Goal: Task Accomplishment & Management: Use online tool/utility

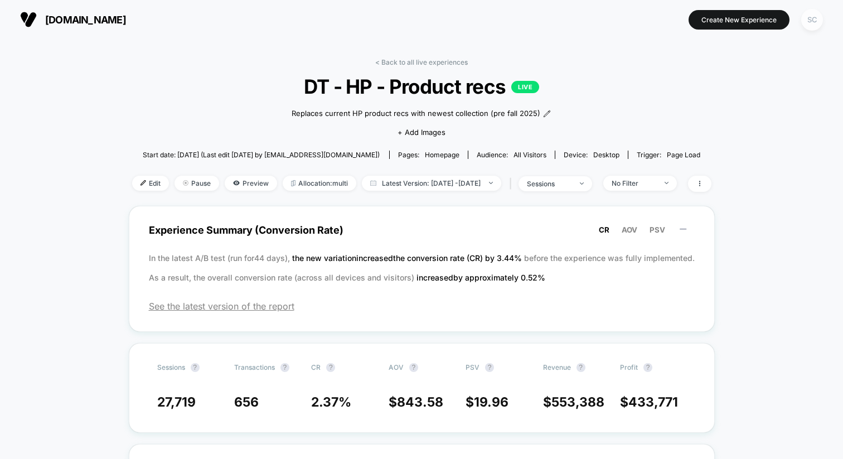
click at [814, 16] on div "SC" at bounding box center [812, 20] width 22 height 22
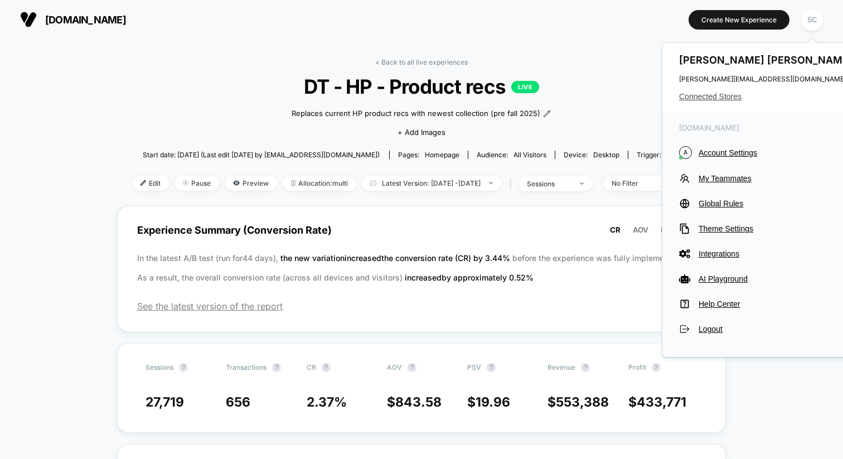
click at [711, 99] on span "Connected Stores" at bounding box center [767, 96] width 176 height 9
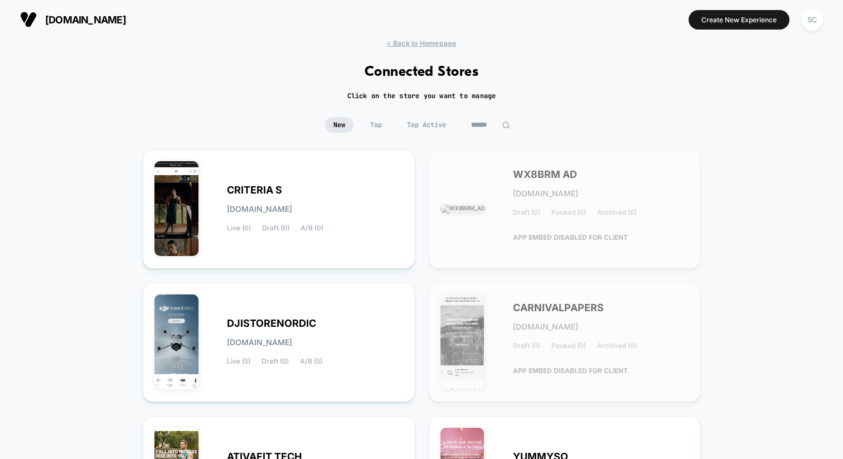
click at [479, 123] on input at bounding box center [491, 125] width 56 height 16
click at [452, 126] on input at bounding box center [490, 125] width 111 height 16
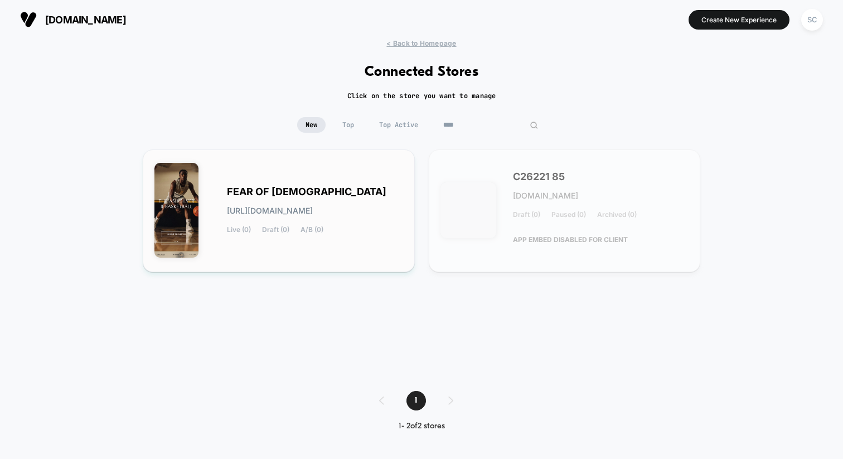
type input "****"
click at [299, 207] on span "[URL][DOMAIN_NAME]" at bounding box center [270, 211] width 86 height 8
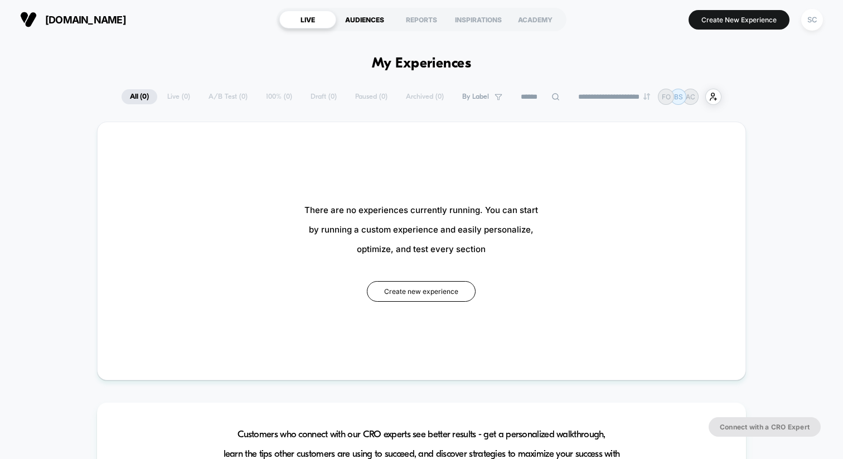
click at [364, 20] on div "AUDIENCES" at bounding box center [364, 20] width 57 height 18
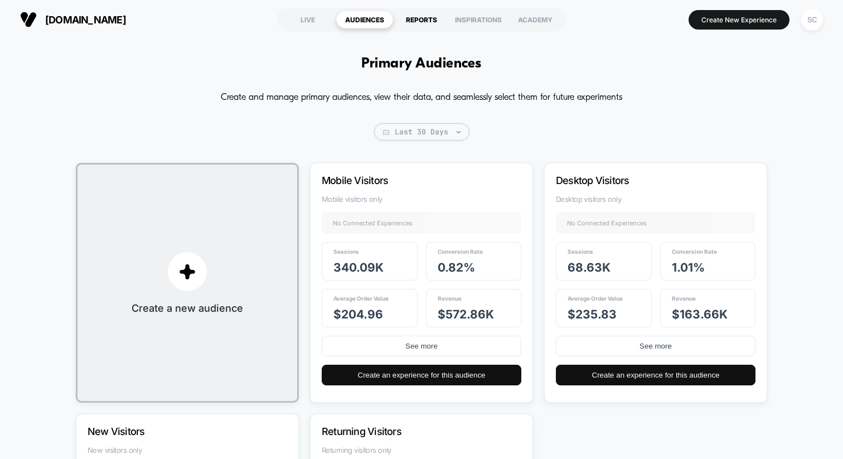
click at [418, 15] on div "REPORTS" at bounding box center [421, 20] width 57 height 18
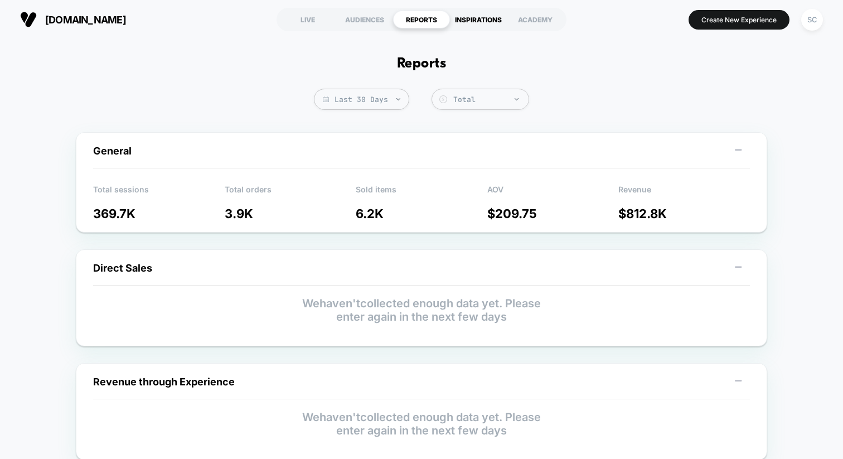
click at [484, 19] on div "INSPIRATIONS" at bounding box center [478, 20] width 57 height 18
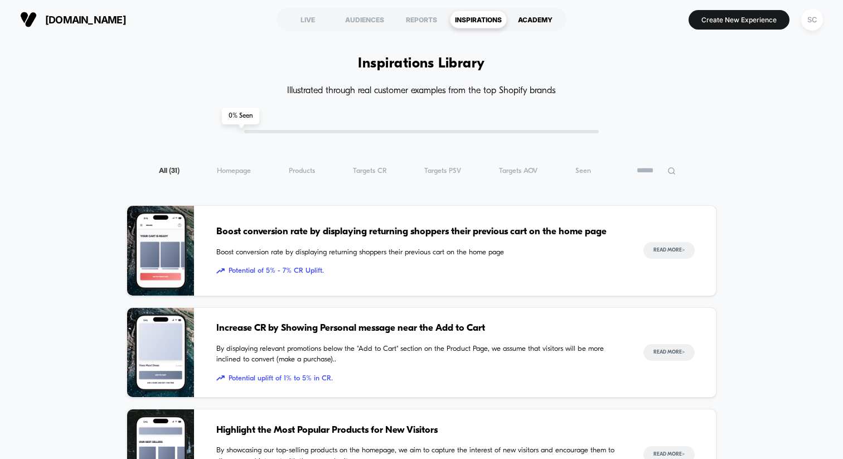
click at [533, 12] on div "ACADEMY" at bounding box center [535, 20] width 57 height 18
click at [303, 18] on div "LIVE" at bounding box center [307, 20] width 57 height 18
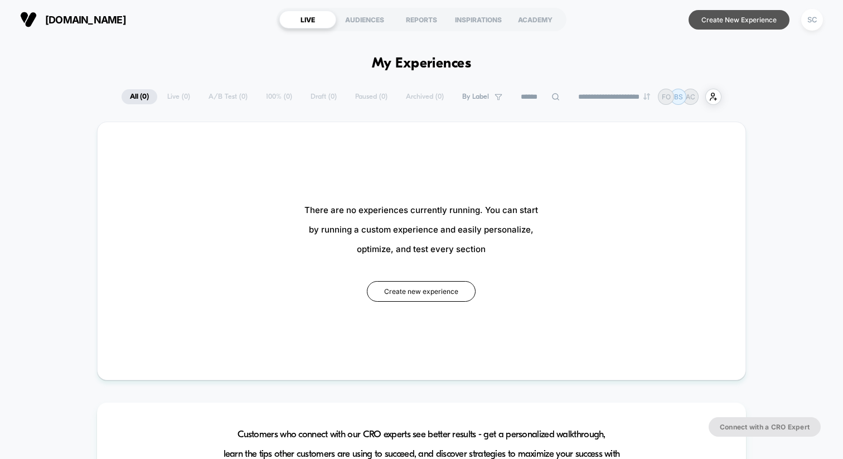
click at [729, 18] on button "Create New Experience" at bounding box center [738, 20] width 101 height 20
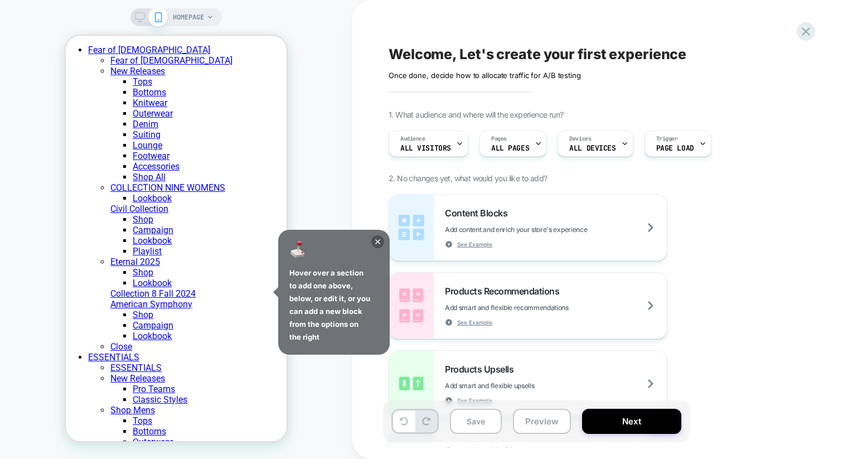
click at [208, 17] on icon at bounding box center [210, 17] width 7 height 7
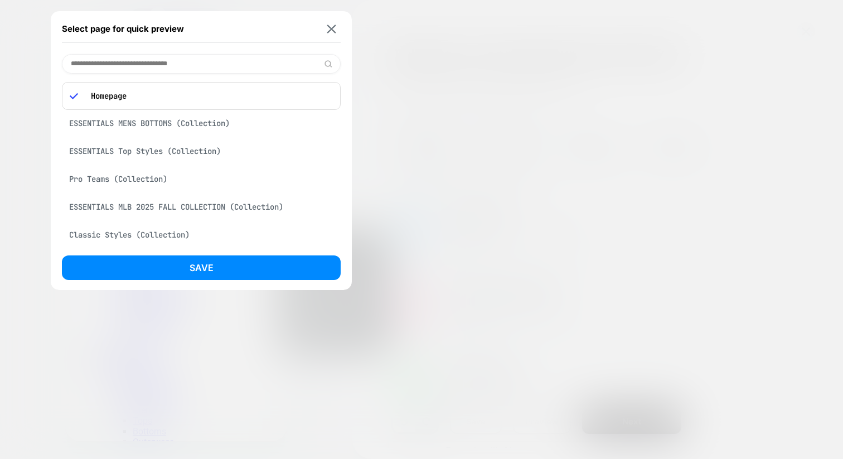
click at [431, 160] on div at bounding box center [421, 229] width 843 height 459
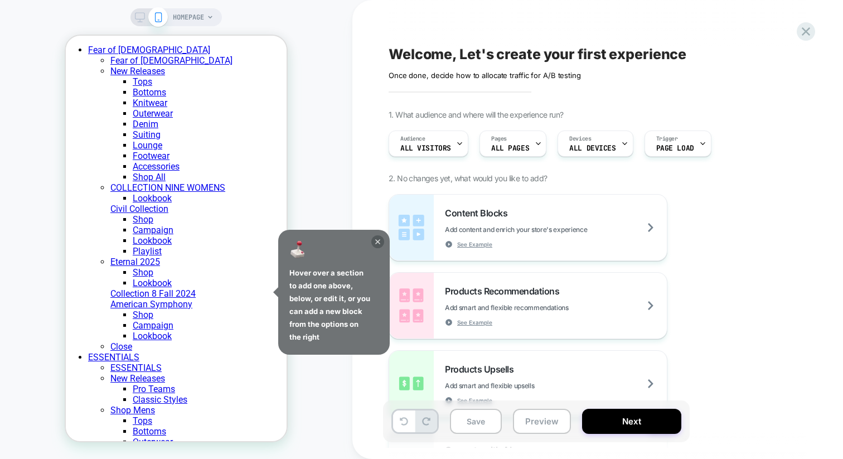
click at [377, 237] on icon at bounding box center [377, 241] width 13 height 13
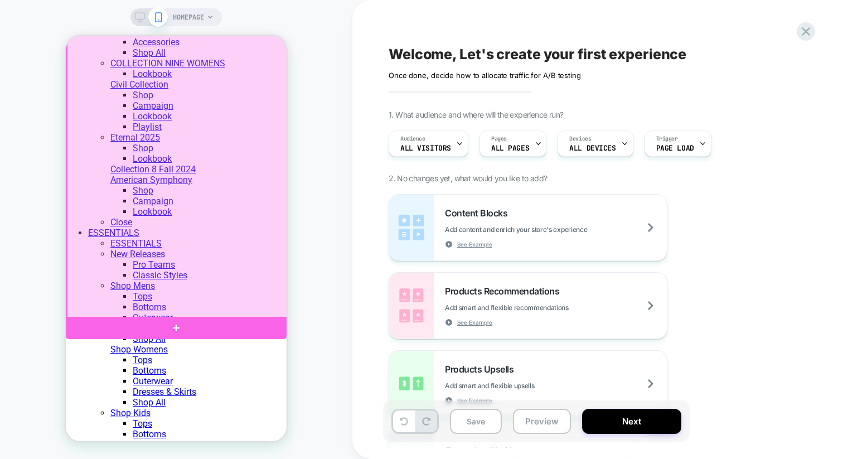
scroll to position [159, 0]
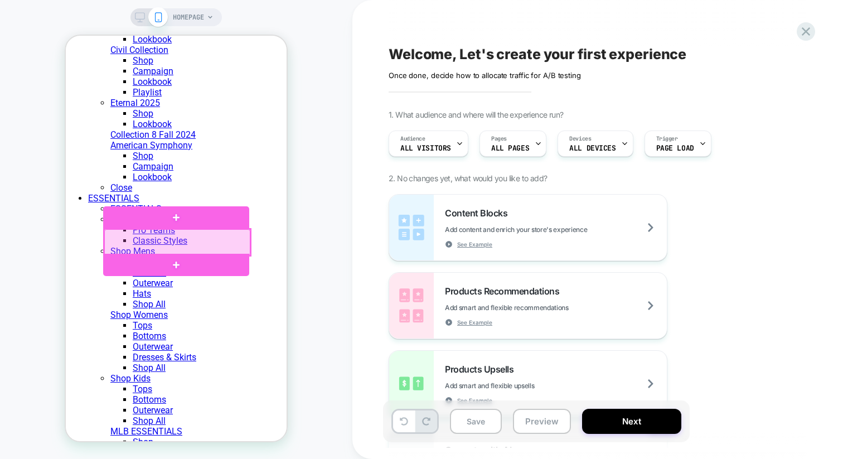
click at [232, 247] on div at bounding box center [177, 242] width 146 height 26
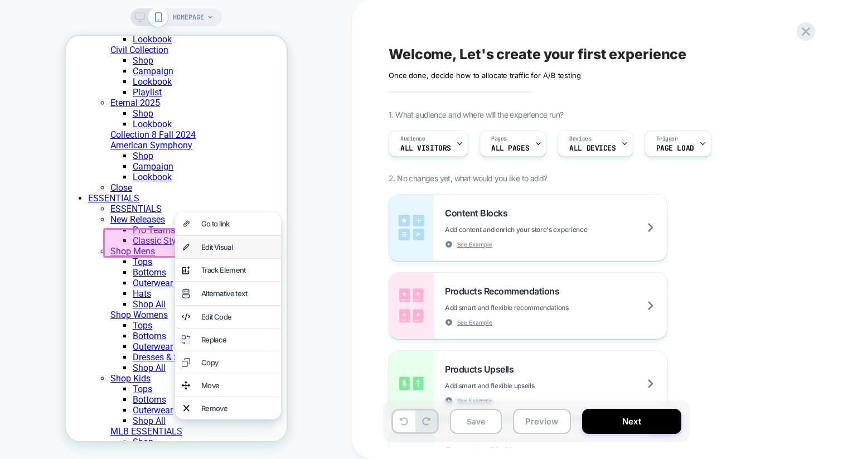
click at [223, 251] on div "Edit Visual" at bounding box center [237, 246] width 73 height 9
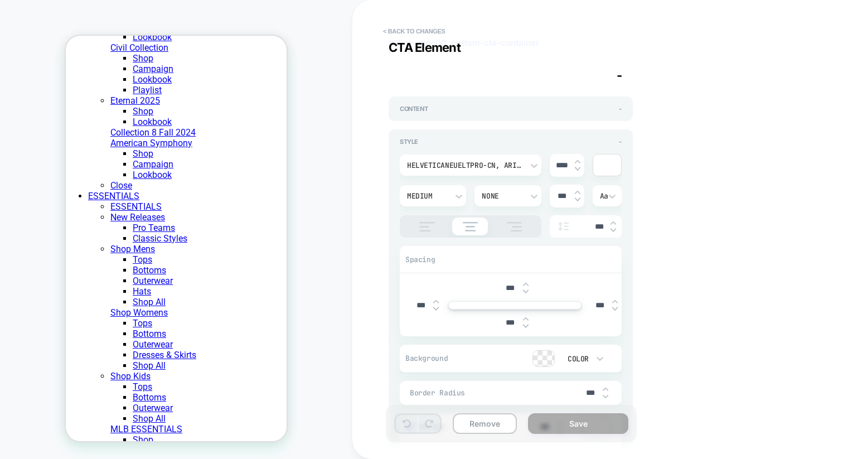
scroll to position [20, 0]
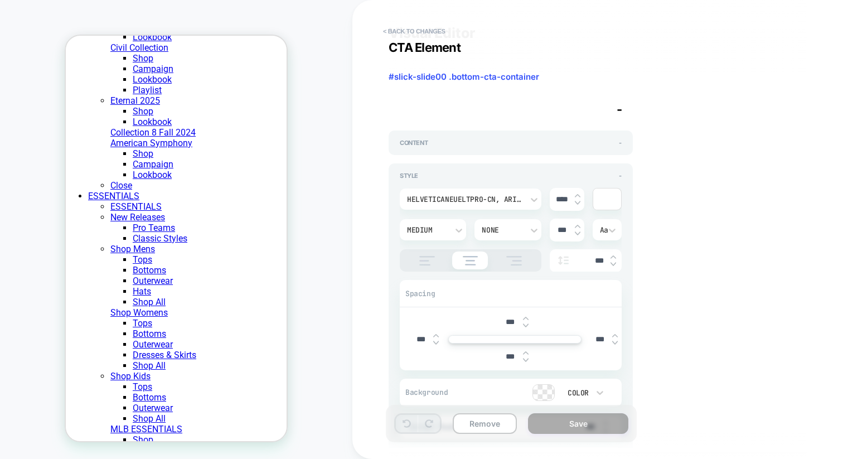
click at [432, 154] on div "Content -" at bounding box center [510, 142] width 244 height 25
click at [435, 147] on div "Content -" at bounding box center [510, 142] width 244 height 25
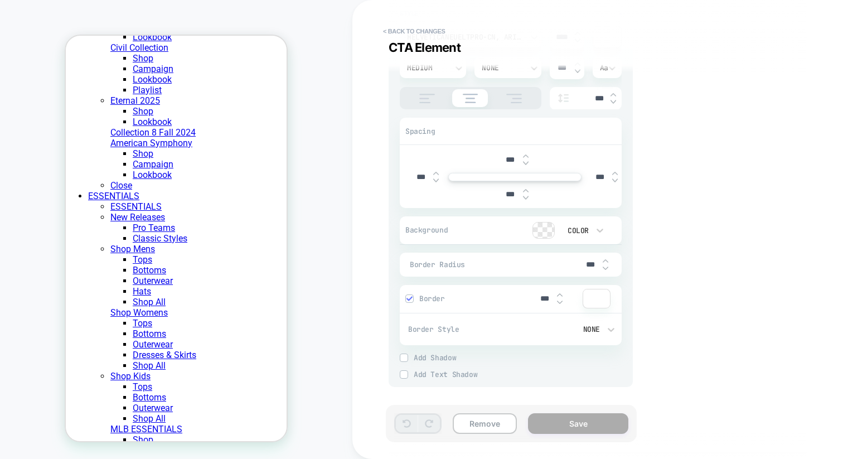
scroll to position [0, 0]
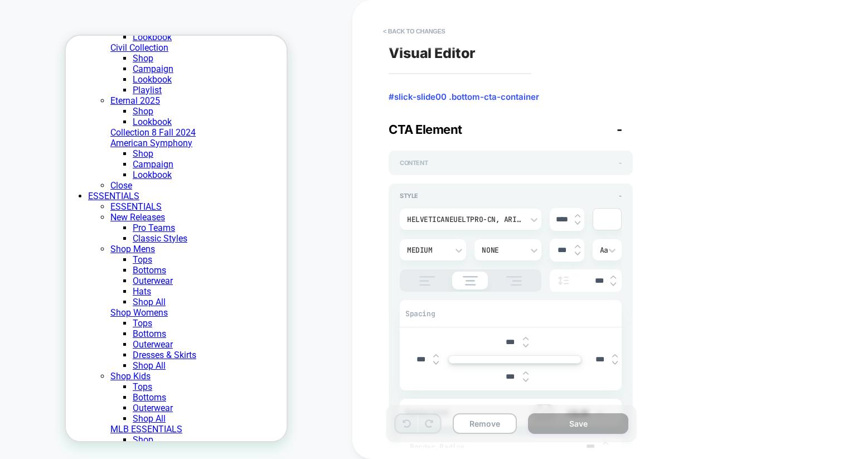
click at [418, 160] on span "Content" at bounding box center [414, 163] width 28 height 8
click at [399, 27] on button "< Back to changes" at bounding box center [414, 31] width 74 height 18
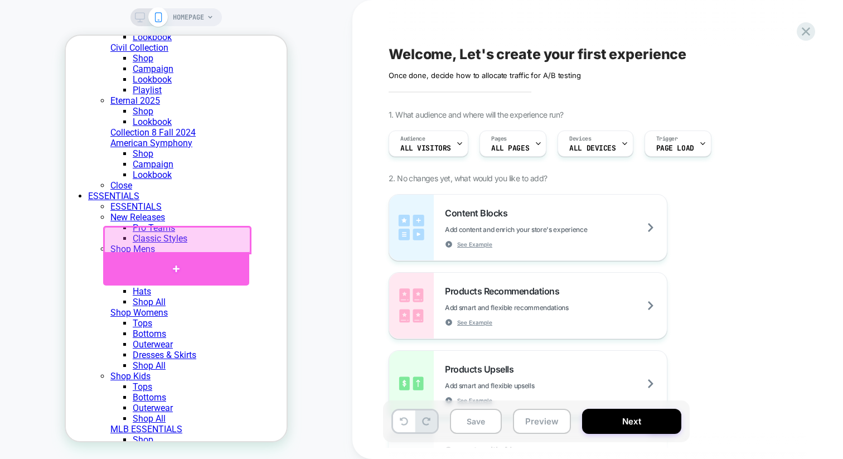
click at [191, 262] on div at bounding box center [176, 268] width 146 height 33
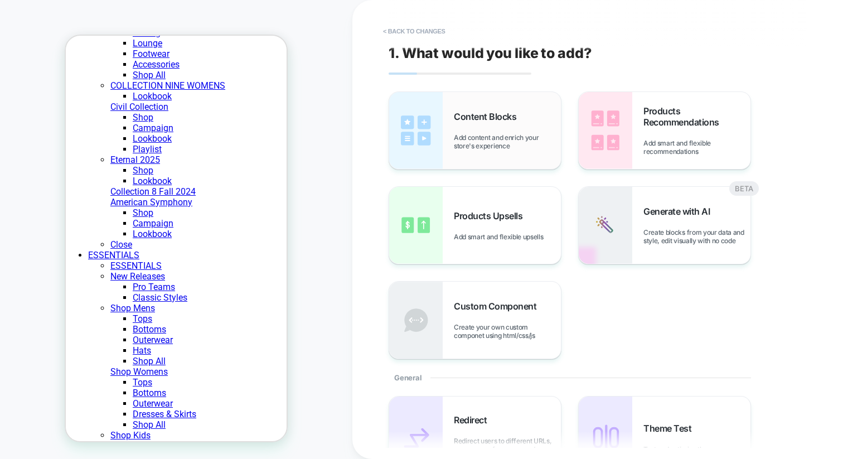
click at [471, 123] on div "Content Blocks Add content and enrich your store's experience" at bounding box center [507, 130] width 107 height 39
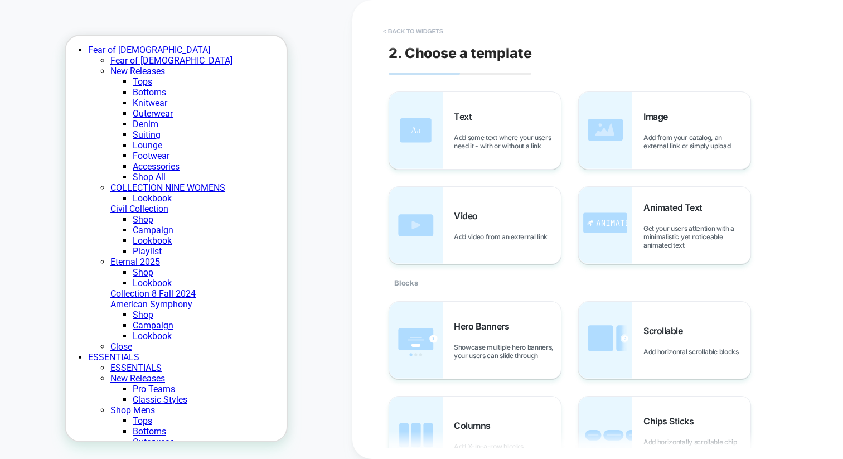
click at [399, 32] on button "< Back to widgets" at bounding box center [412, 31] width 71 height 18
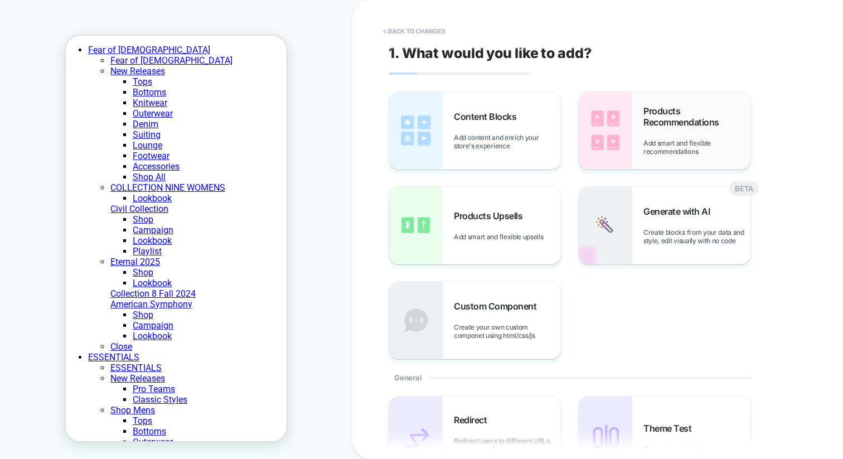
click at [618, 92] on img at bounding box center [604, 130] width 53 height 77
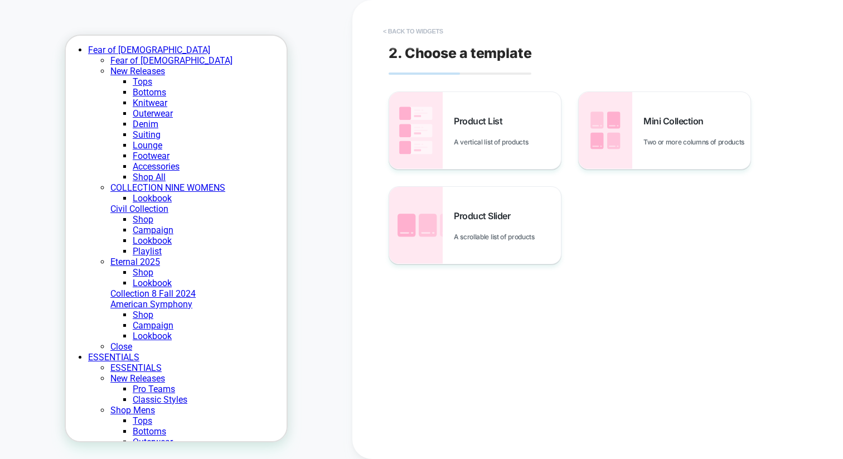
click at [392, 29] on button "< Back to widgets" at bounding box center [412, 31] width 71 height 18
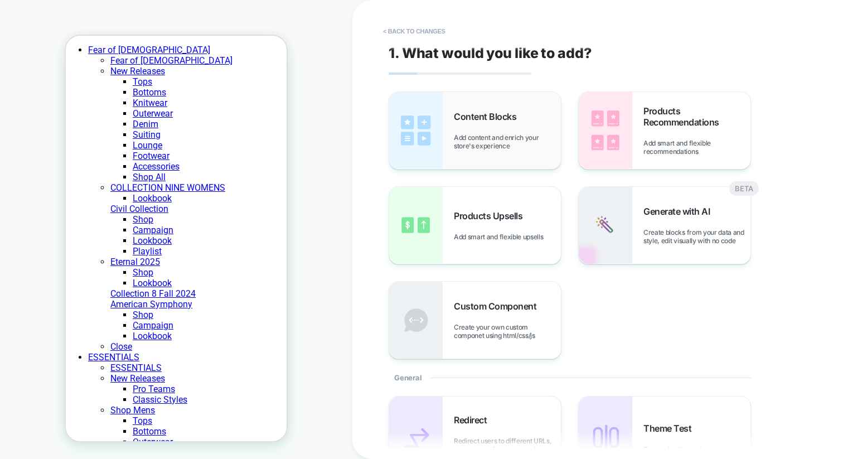
click at [502, 145] on span "Add content and enrich your store's experience" at bounding box center [507, 141] width 107 height 17
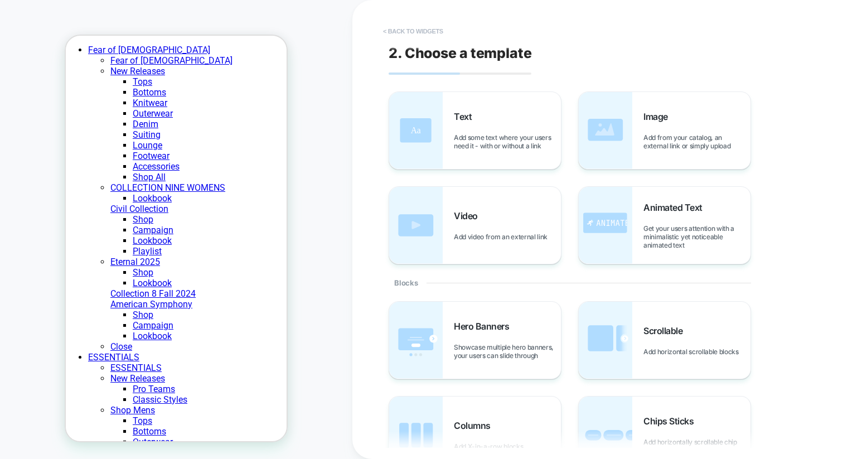
click at [416, 33] on button "< Back to widgets" at bounding box center [412, 31] width 71 height 18
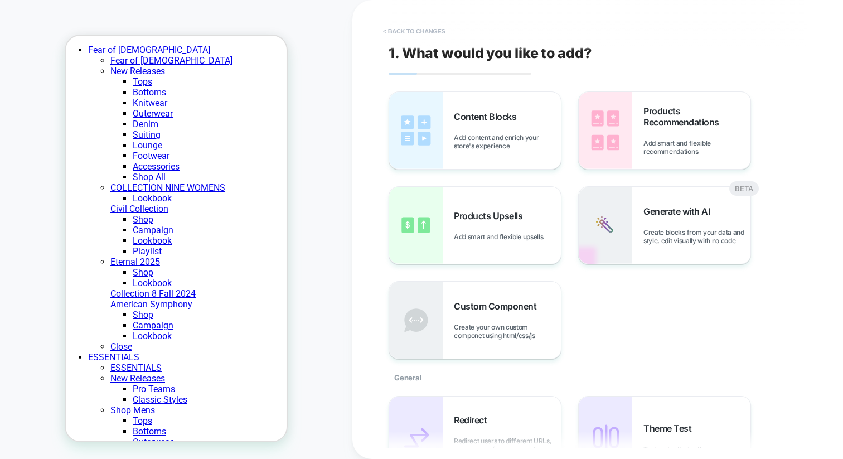
click at [417, 31] on button "< Back to changes" at bounding box center [414, 31] width 74 height 18
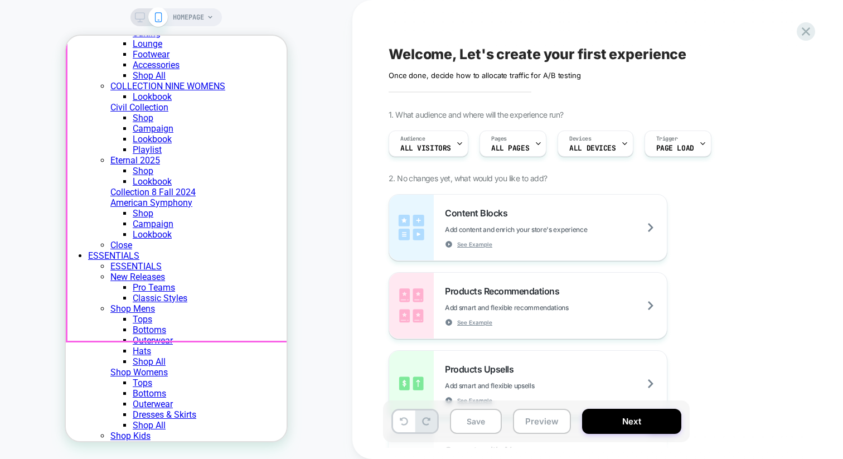
scroll to position [103, 0]
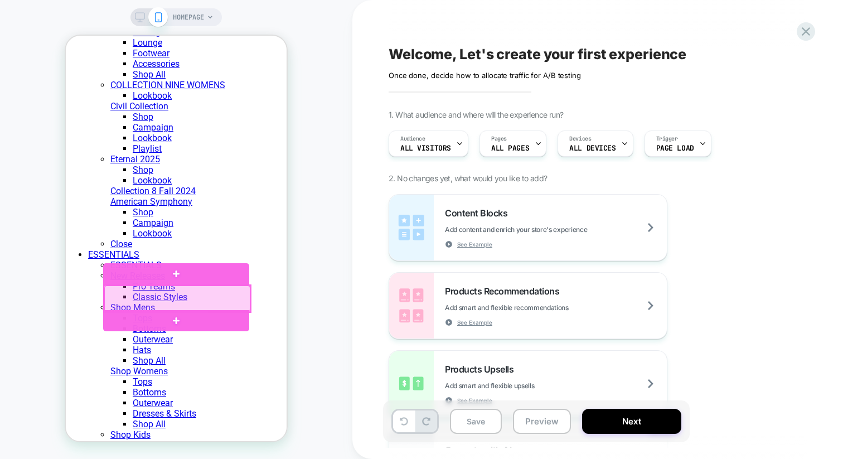
click at [244, 299] on div at bounding box center [177, 298] width 146 height 26
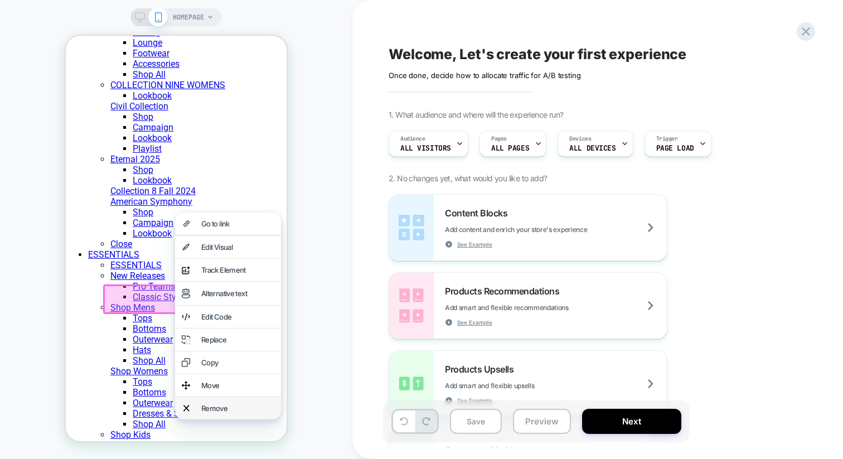
click at [220, 412] on div "Remove" at bounding box center [237, 407] width 73 height 9
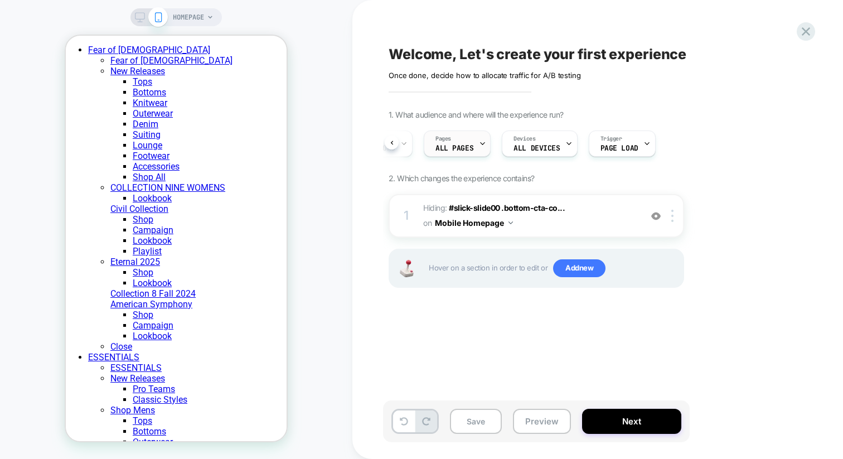
scroll to position [0, 0]
click at [452, 145] on div "Audience All Visitors" at bounding box center [425, 143] width 73 height 25
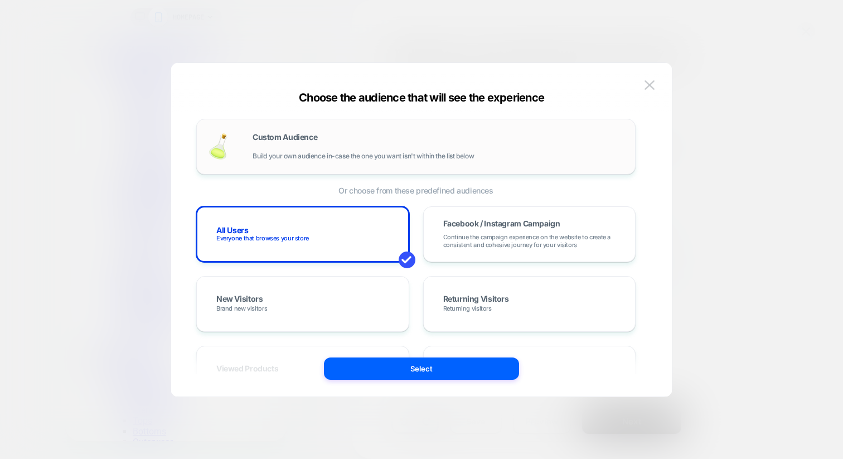
click at [291, 151] on div "Custom Audience Build your own audience in-case the one you want isn't within t…" at bounding box center [437, 146] width 371 height 27
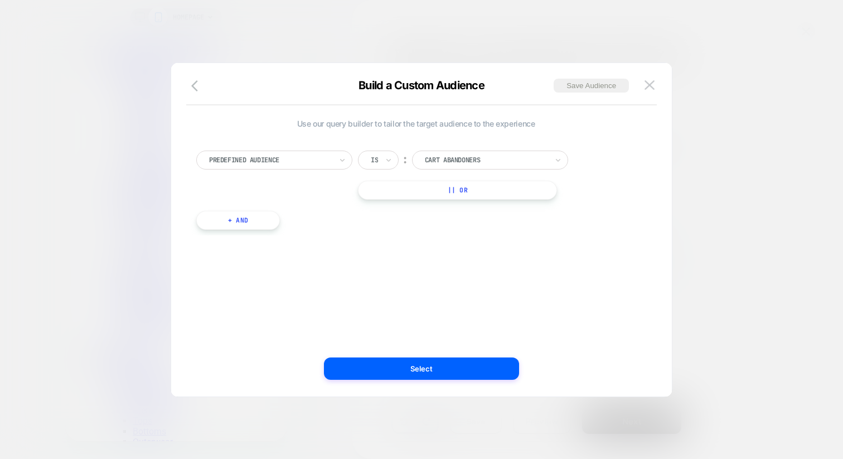
click at [325, 160] on div at bounding box center [270, 160] width 123 height 10
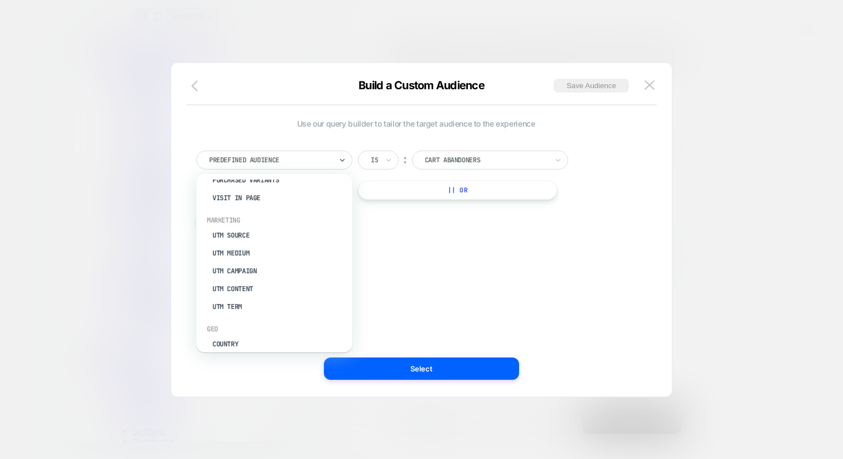
scroll to position [482, 2]
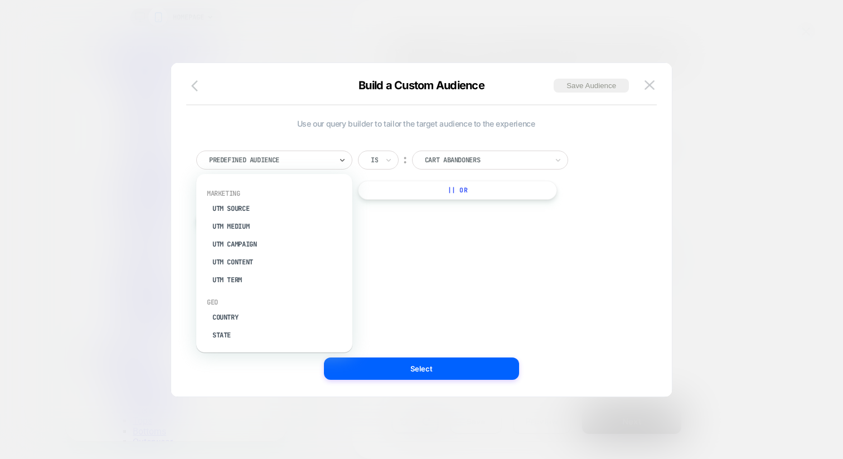
click at [196, 86] on icon "button" at bounding box center [197, 85] width 13 height 13
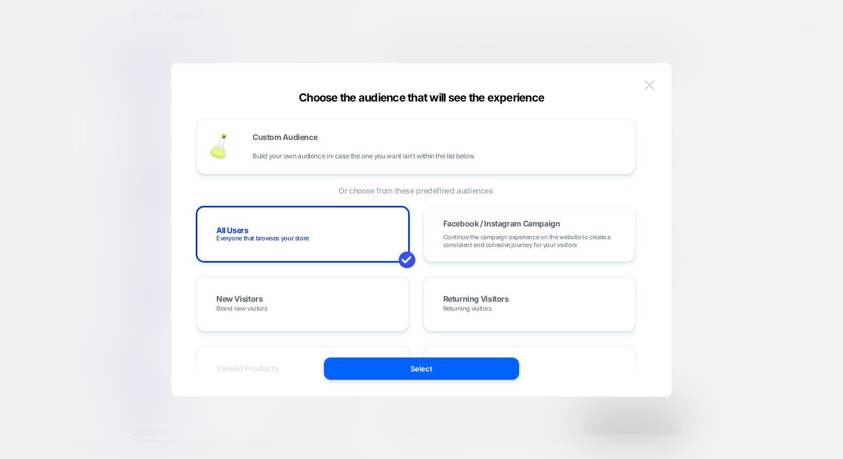
click at [649, 87] on img at bounding box center [649, 84] width 10 height 9
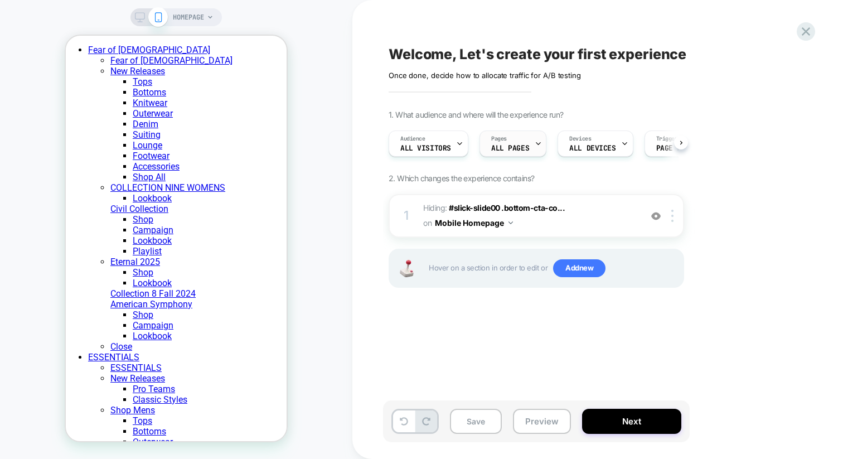
click at [513, 145] on span "ALL PAGES" at bounding box center [510, 148] width 38 height 8
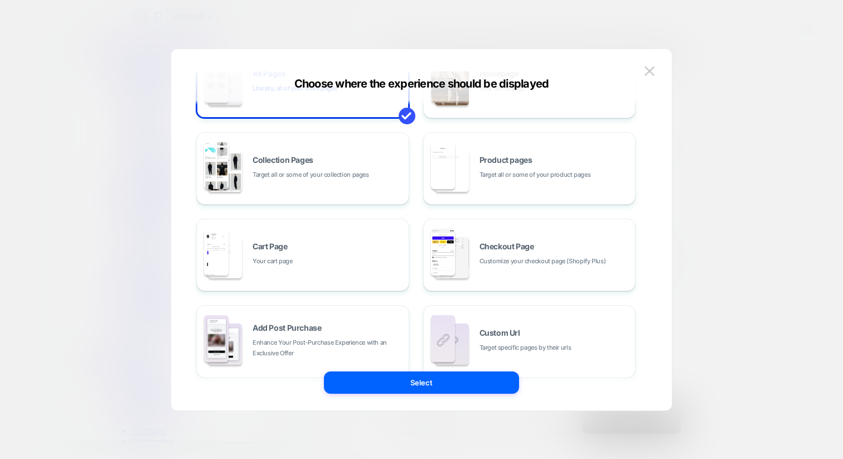
scroll to position [60, 0]
click at [327, 162] on div "Collection Pages Target all or some of your collection pages" at bounding box center [327, 167] width 150 height 24
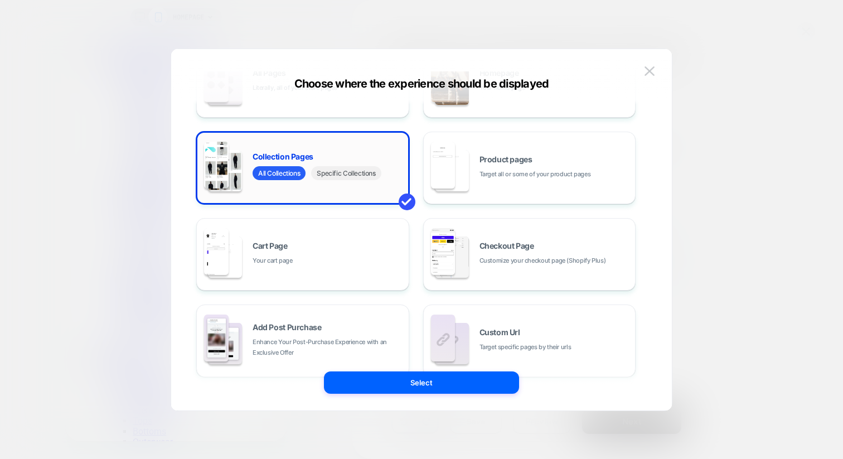
click at [338, 173] on span "Specific Collections" at bounding box center [346, 173] width 70 height 14
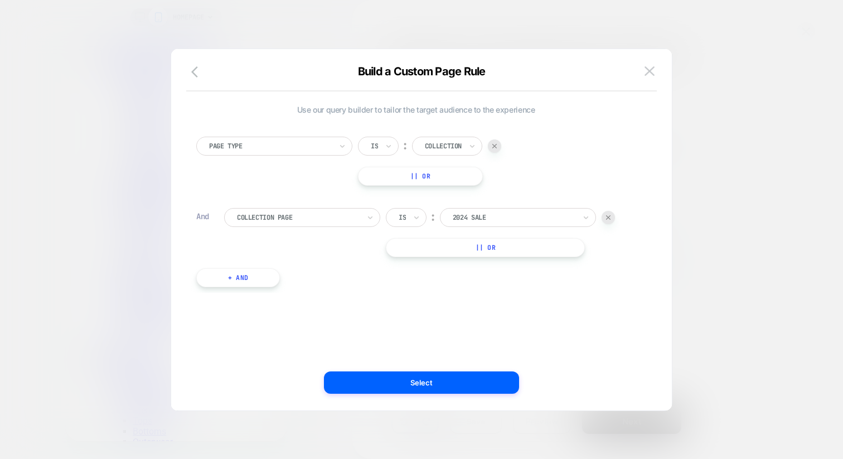
scroll to position [0, 0]
click at [196, 74] on icon "button" at bounding box center [197, 71] width 13 height 13
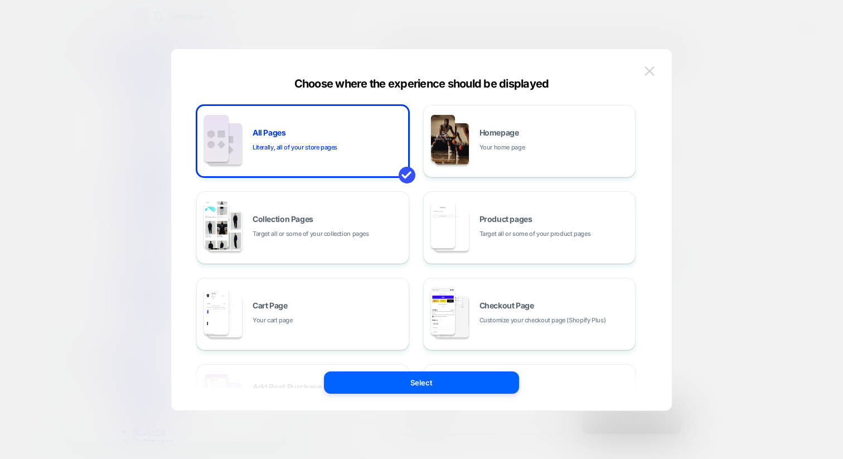
click at [649, 77] on button at bounding box center [649, 71] width 17 height 17
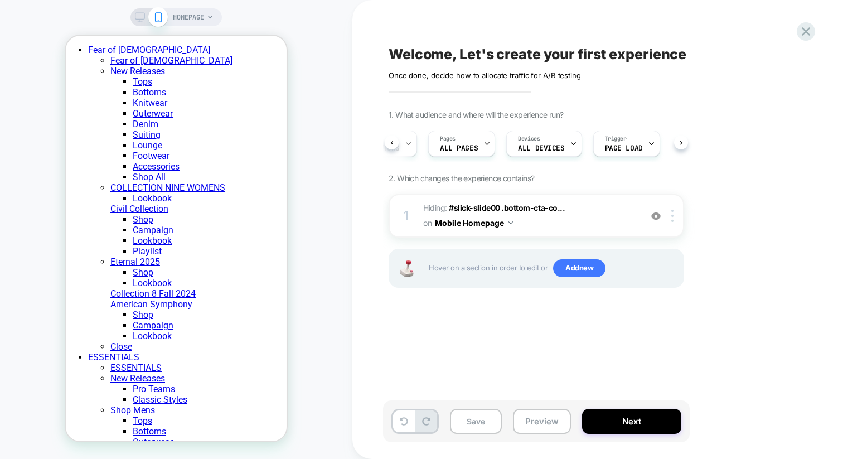
scroll to position [0, 55]
click at [552, 148] on span "ALL DEVICES" at bounding box center [537, 148] width 46 height 8
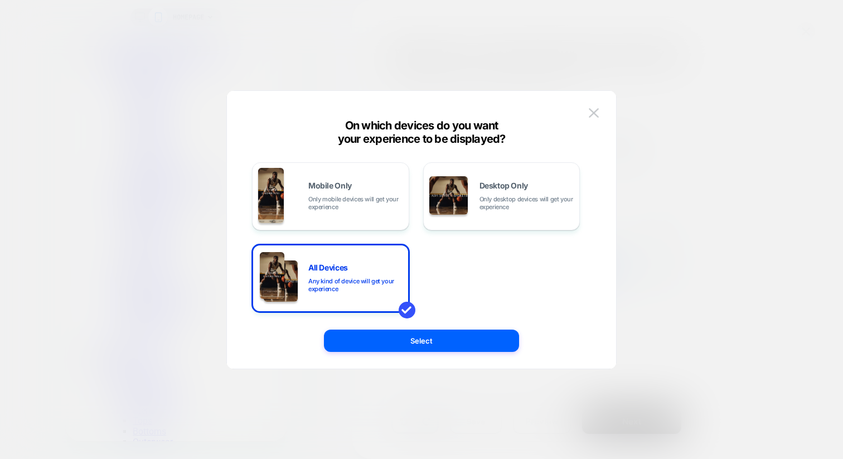
click at [632, 165] on div at bounding box center [421, 229] width 843 height 459
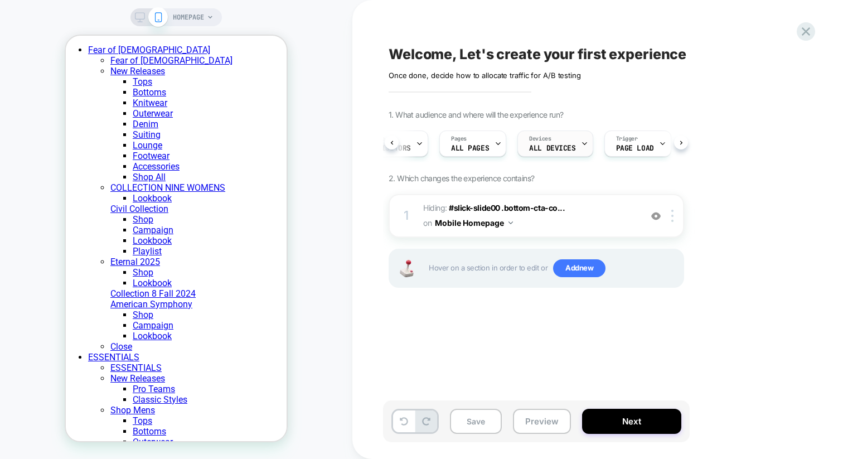
scroll to position [0, 0]
click at [405, 144] on span "All Visitors" at bounding box center [425, 148] width 51 height 8
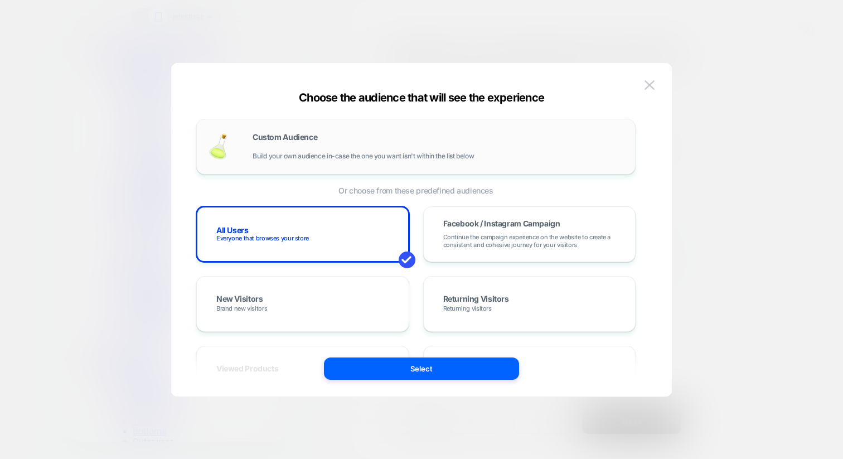
click at [266, 145] on div "Custom Audience Build your own audience in-case the one you want isn't within t…" at bounding box center [437, 146] width 371 height 27
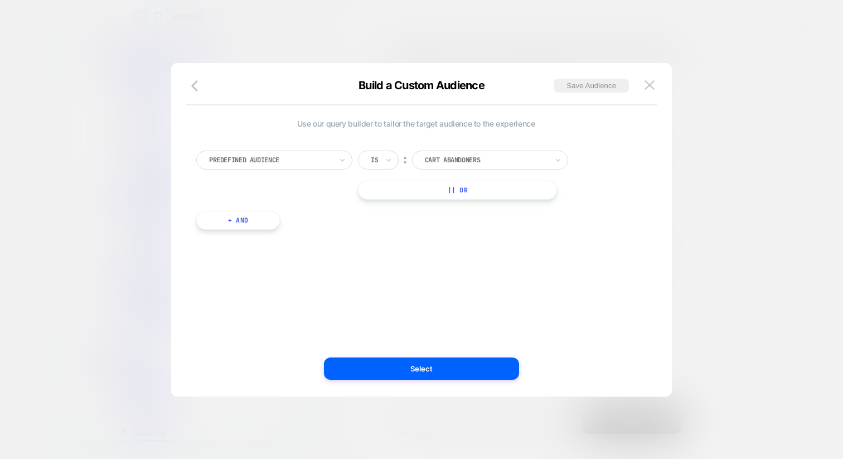
click at [259, 163] on div at bounding box center [270, 160] width 123 height 10
type input "*"
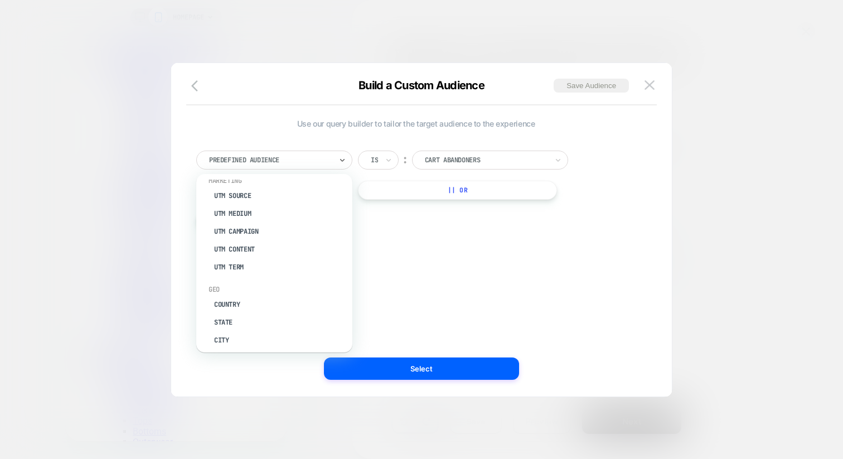
scroll to position [510, 0]
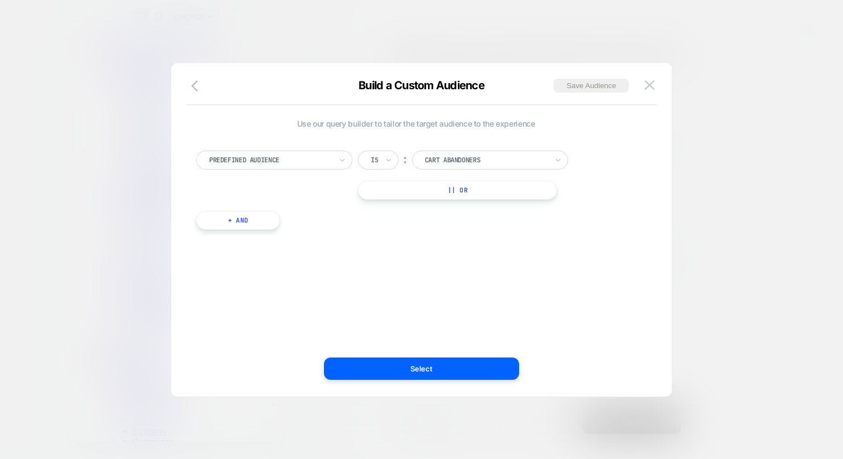
click at [173, 269] on div "Build a Custom Audience Save Audience Use our query builder to tailor the targe…" at bounding box center [421, 235] width 500 height 322
click at [140, 252] on div at bounding box center [421, 229] width 843 height 459
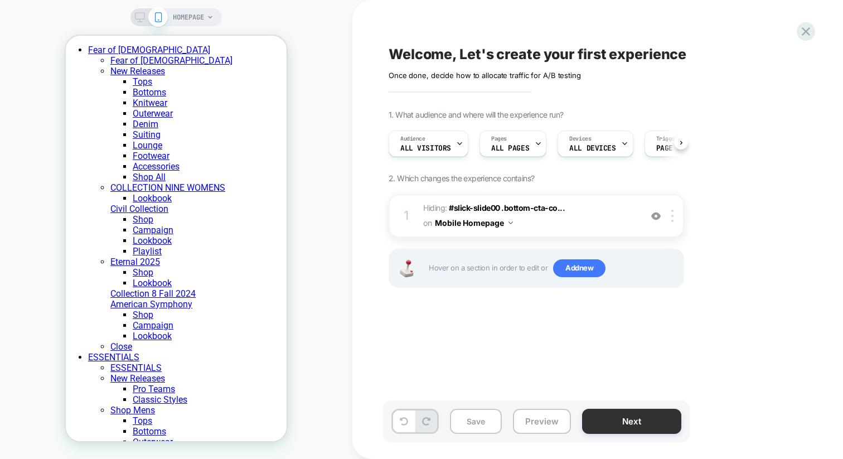
click at [629, 426] on button "Next" at bounding box center [631, 420] width 99 height 25
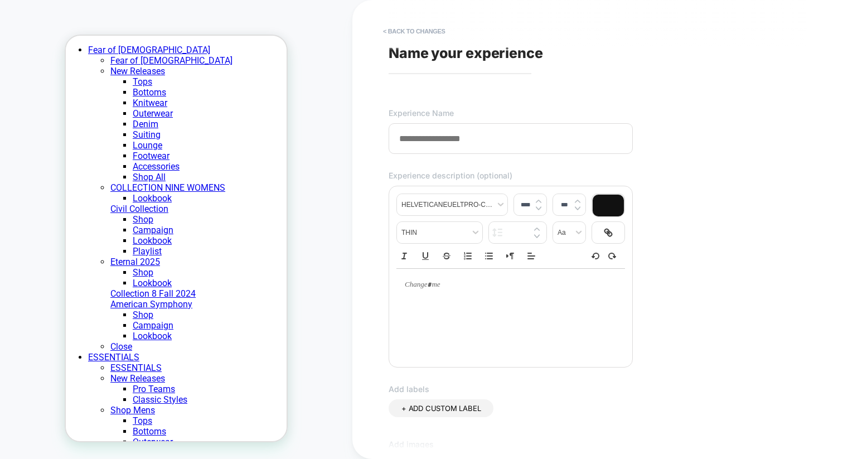
click at [420, 139] on input at bounding box center [510, 138] width 244 height 31
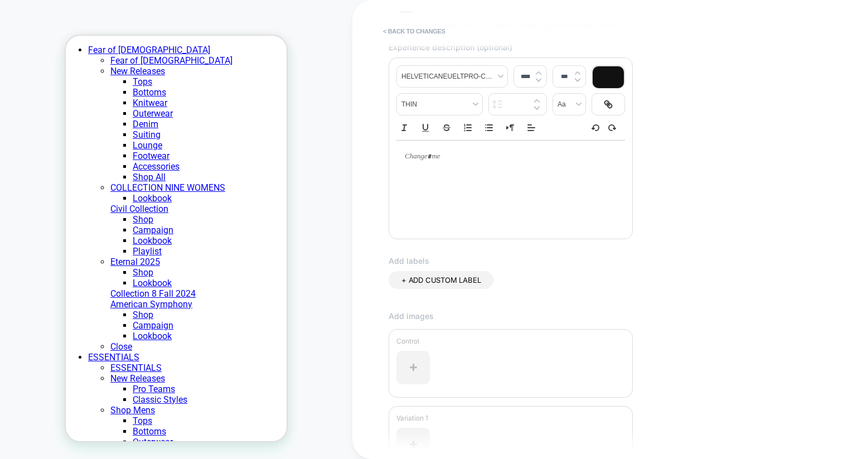
scroll to position [251, 0]
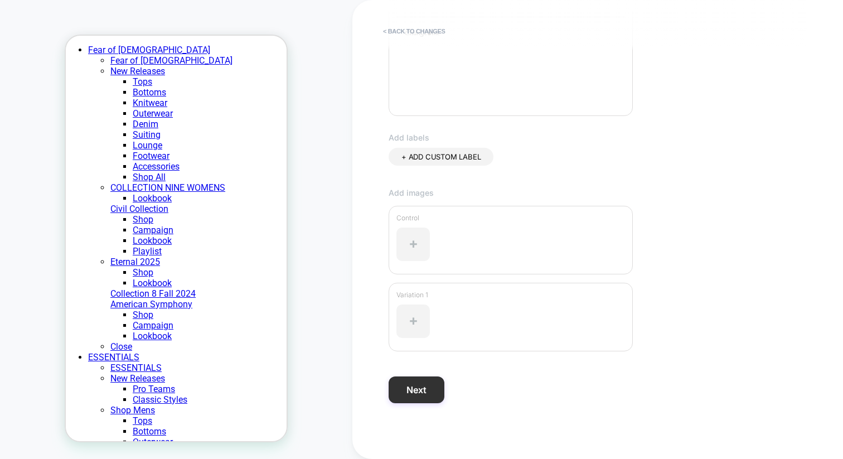
type input "****"
click at [425, 391] on button "Next" at bounding box center [416, 389] width 56 height 27
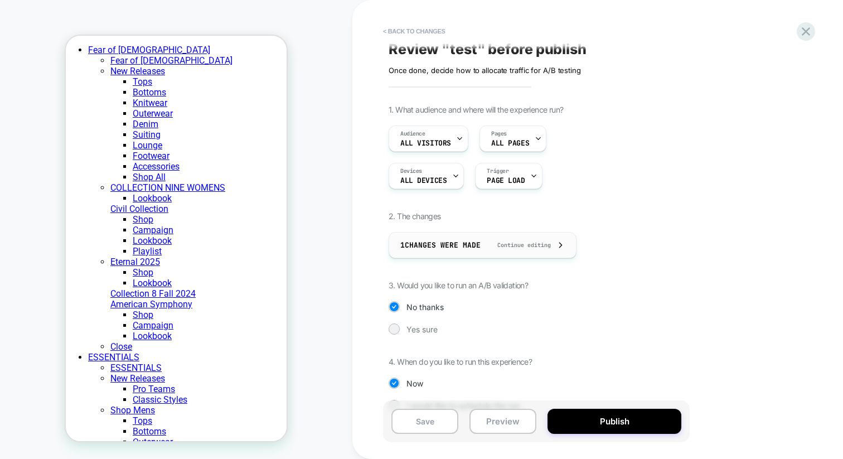
scroll to position [29, 0]
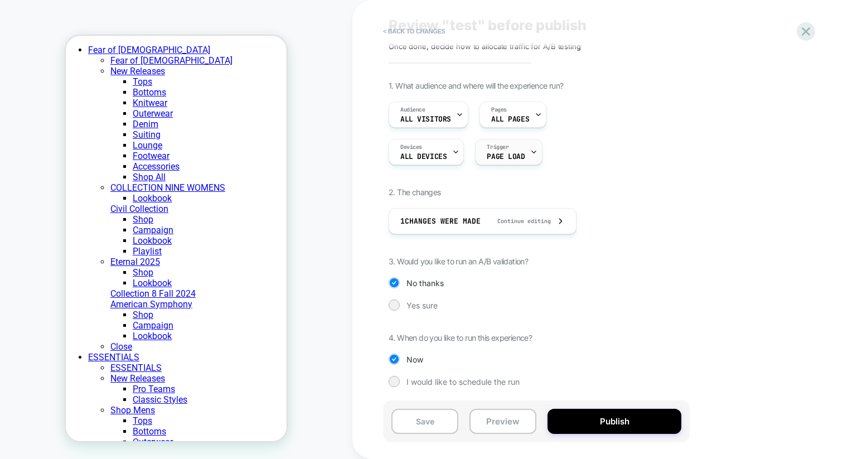
click at [489, 154] on span "Page Load" at bounding box center [505, 157] width 38 height 8
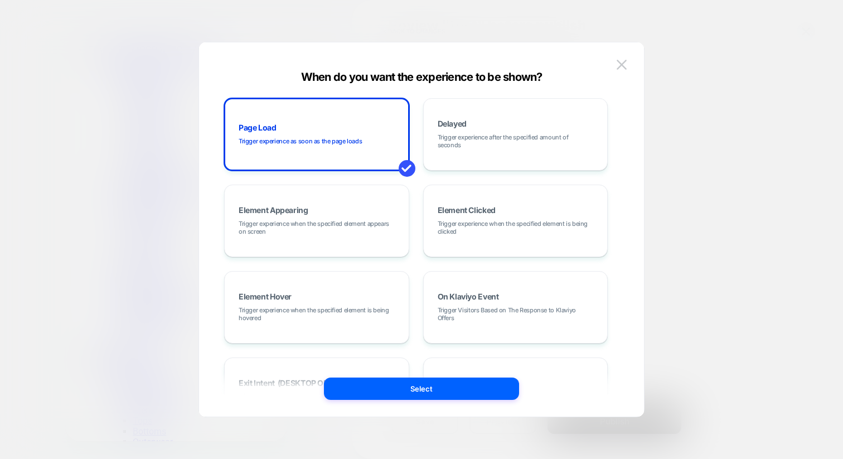
click at [671, 103] on div at bounding box center [421, 229] width 843 height 459
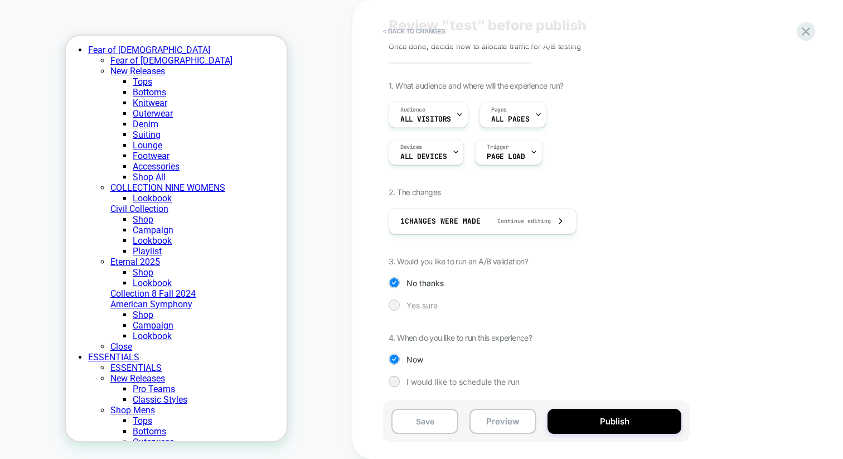
click at [396, 303] on div at bounding box center [394, 304] width 8 height 8
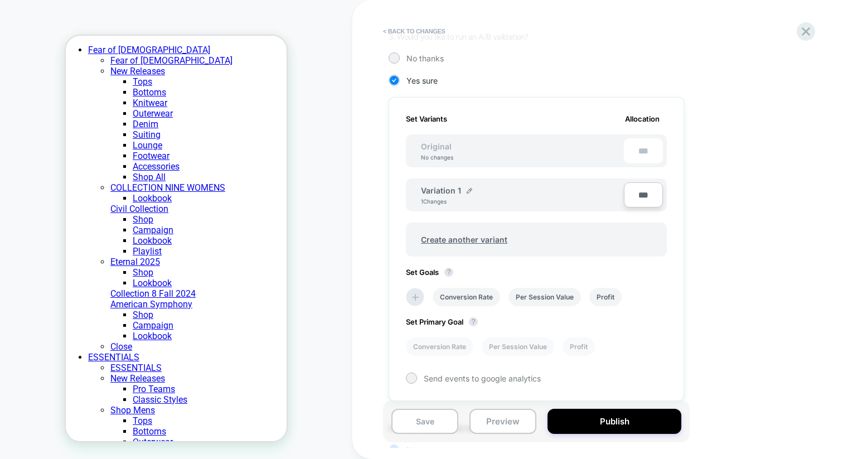
scroll to position [246, 0]
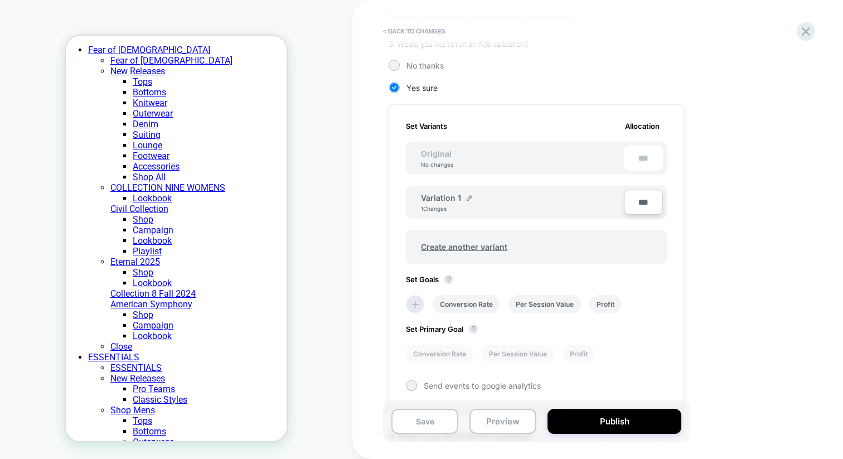
click at [635, 202] on input "***" at bounding box center [643, 201] width 39 height 25
type input "***"
type input "**"
type input "***"
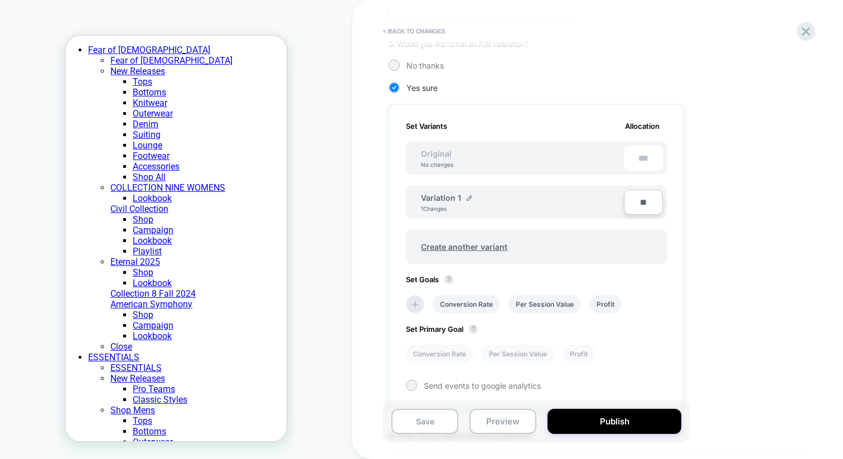
type input "***"
type input "**"
type input "****"
click at [639, 194] on input "****" at bounding box center [643, 201] width 39 height 25
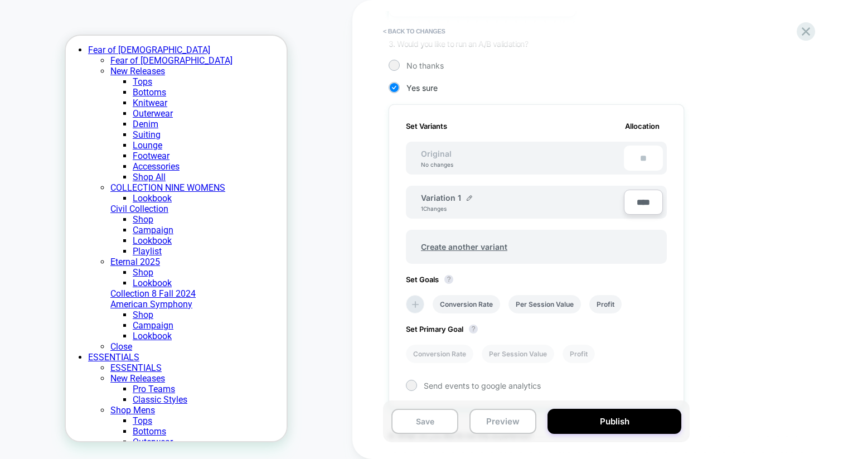
type input "***"
type input "**"
type input "***"
click at [666, 103] on div "1. What audience and where will the experience run? Audience All Visitors Pages…" at bounding box center [591, 181] width 407 height 637
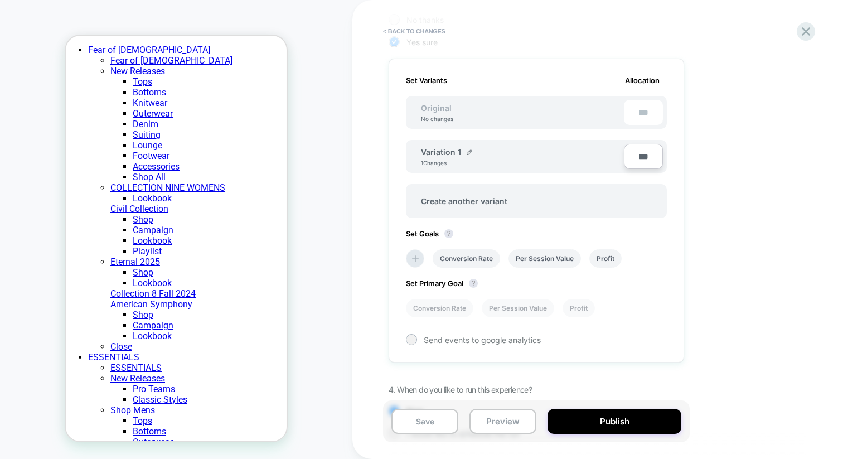
scroll to position [303, 0]
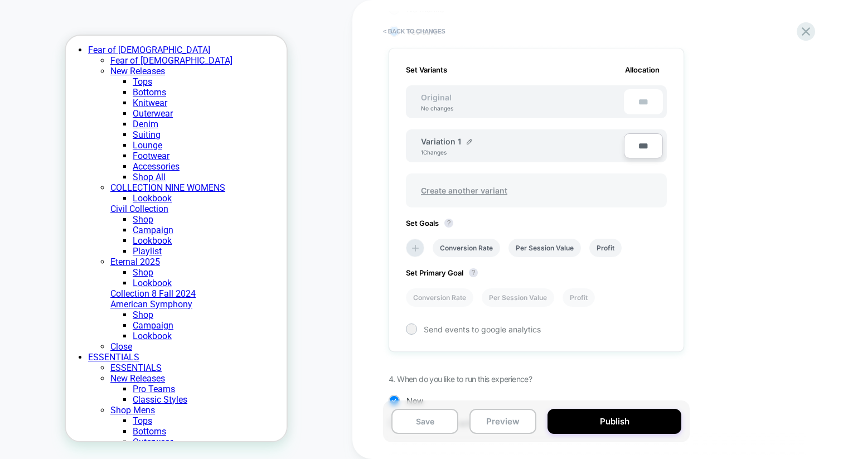
click at [466, 190] on span "Create another variant" at bounding box center [464, 190] width 109 height 26
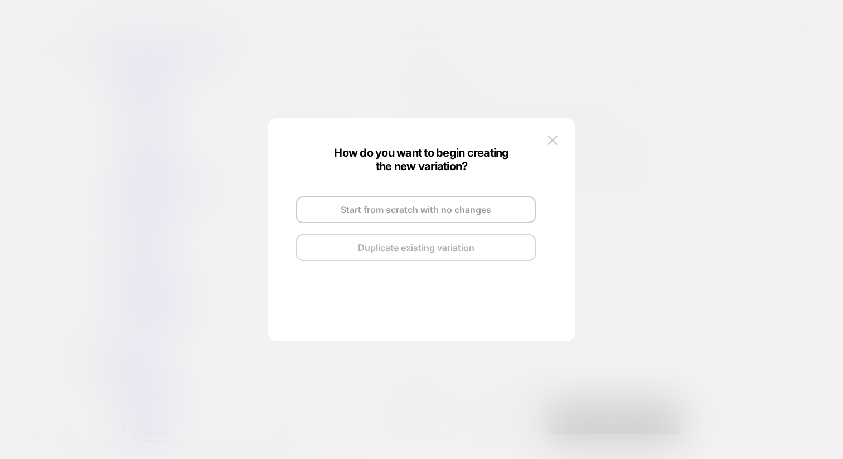
click at [405, 248] on button "Duplicate existing variation" at bounding box center [416, 247] width 240 height 27
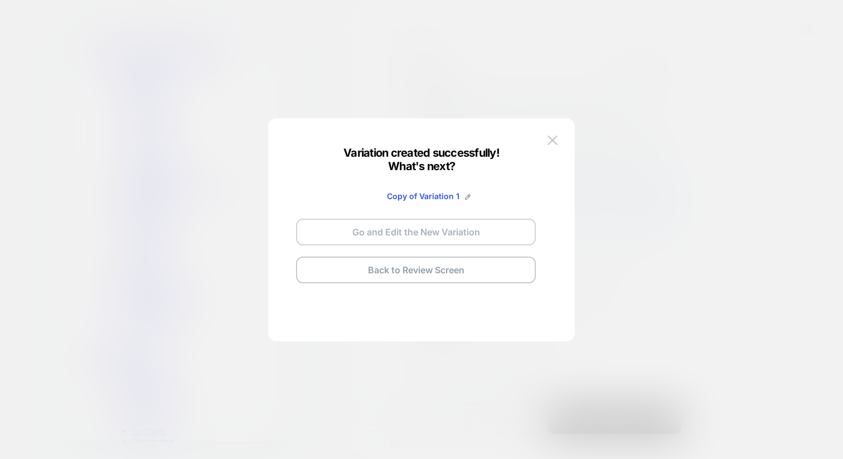
click at [406, 236] on button "Go and Edit the New Variation" at bounding box center [416, 231] width 240 height 27
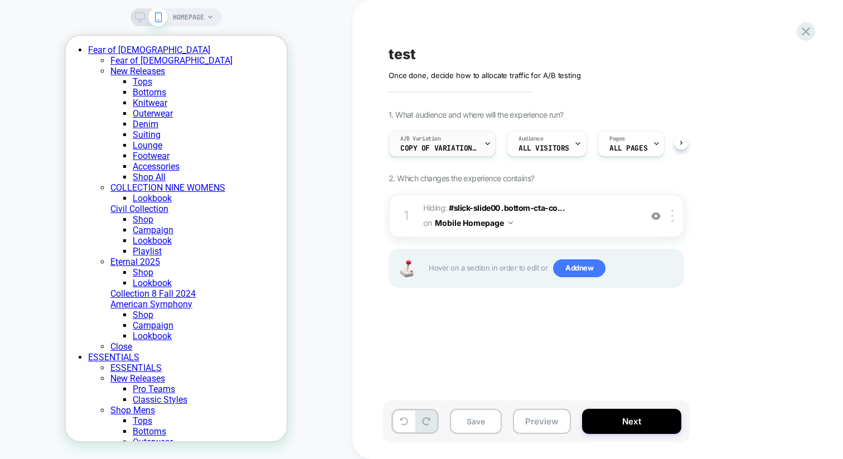
scroll to position [0, 1]
click at [435, 143] on div "A/B Variation Copy of Variation 1" at bounding box center [438, 143] width 100 height 25
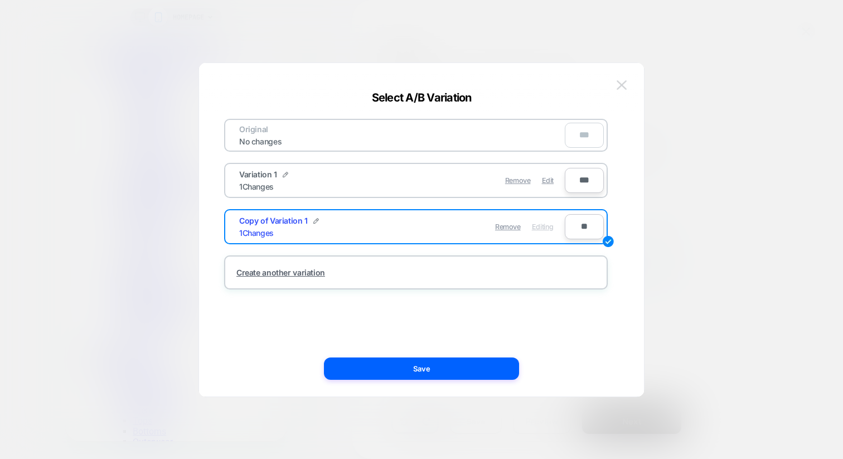
click at [614, 82] on button at bounding box center [621, 85] width 17 height 17
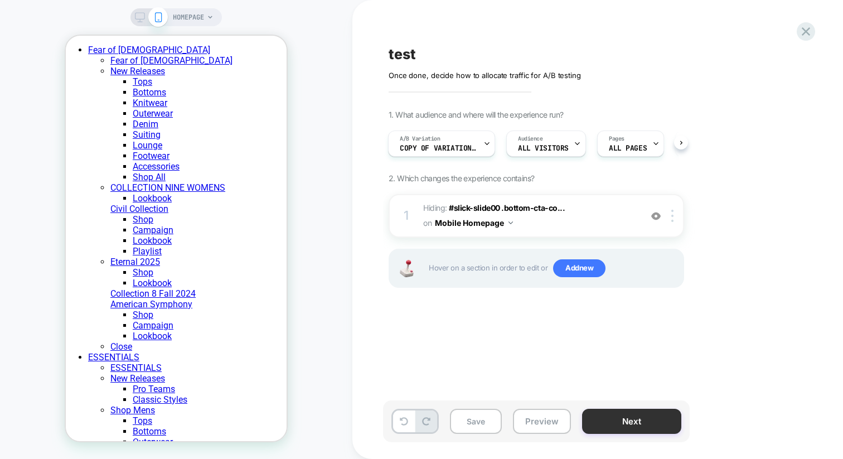
click at [600, 415] on button "Next" at bounding box center [631, 420] width 99 height 25
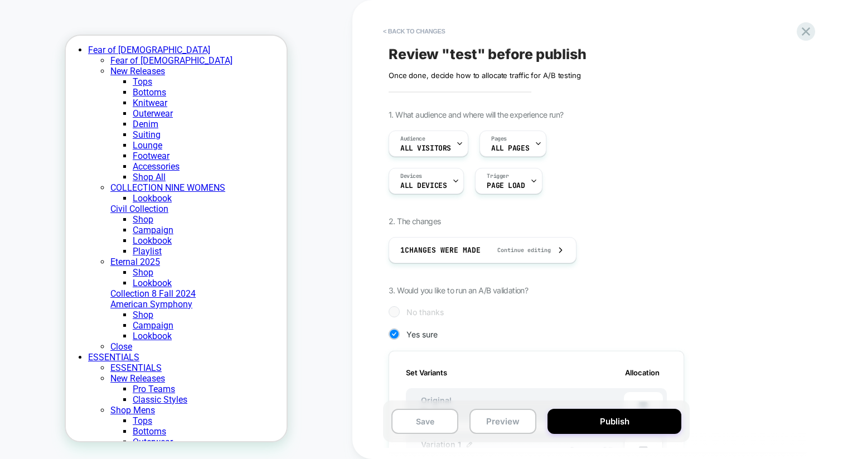
scroll to position [388, 0]
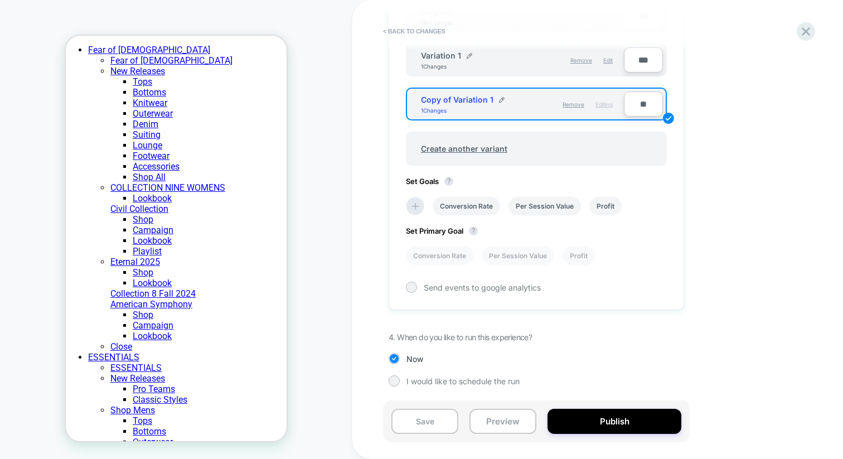
click at [392, 386] on div "1. What audience and where will the experience run? Audience All Visitors Pages…" at bounding box center [591, 61] width 407 height 681
click at [399, 384] on div "I would like to schedule the run" at bounding box center [535, 380] width 295 height 11
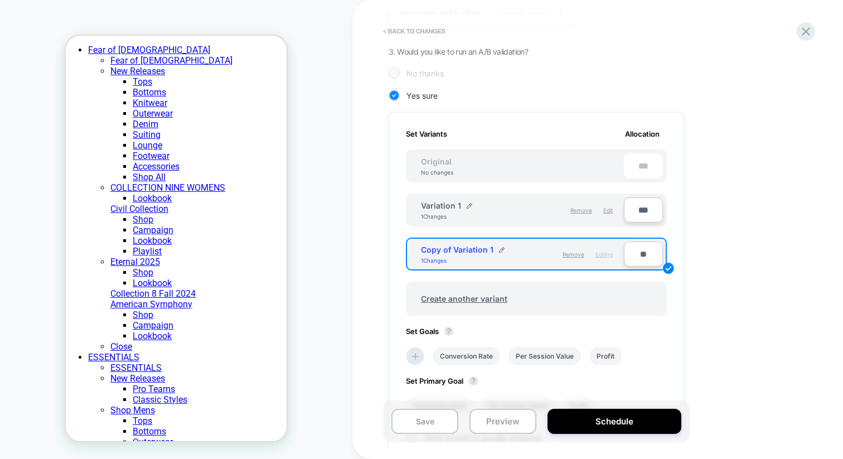
scroll to position [0, 0]
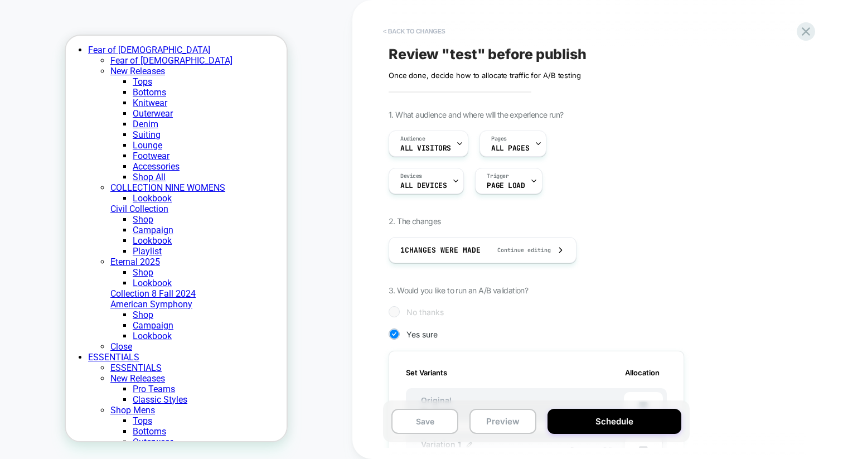
click at [393, 33] on button "< Back to changes" at bounding box center [414, 31] width 74 height 18
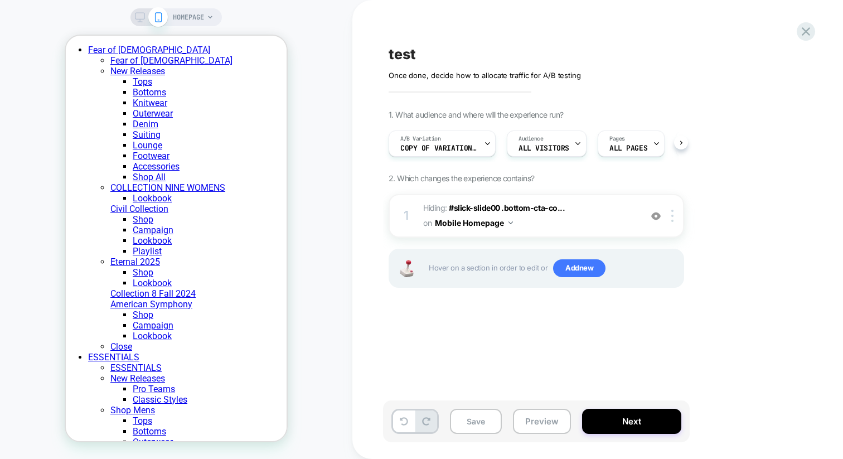
scroll to position [0, 1]
click at [809, 33] on icon at bounding box center [805, 31] width 15 height 15
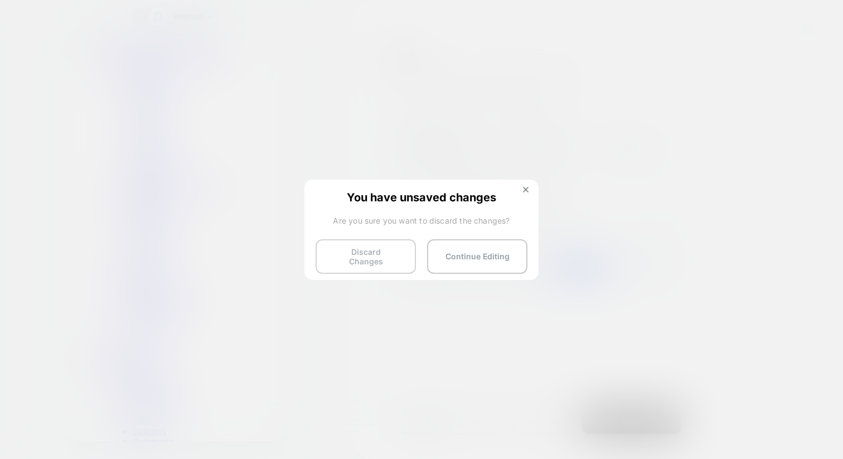
click at [356, 247] on button "Discard Changes" at bounding box center [365, 256] width 100 height 35
